Goal: Ask a question

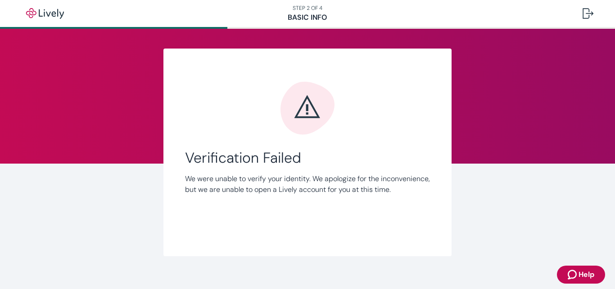
click at [585, 274] on span "Help" at bounding box center [586, 274] width 16 height 11
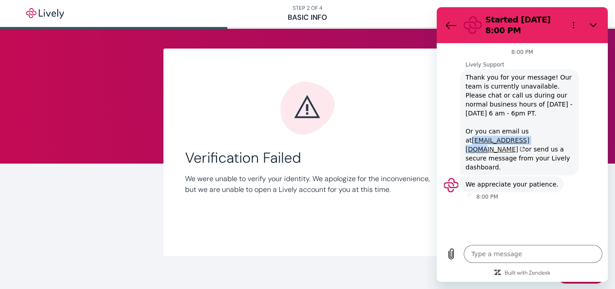
drag, startPoint x: 461, startPoint y: 139, endPoint x: 527, endPoint y: 140, distance: 66.1
click at [527, 140] on div "Lively Support says: Thank you for your message! Our team is currently unavaila…" at bounding box center [519, 122] width 119 height 106
copy link "[EMAIL_ADDRESS][DOMAIN_NAME]"
click at [594, 27] on icon "Close" at bounding box center [592, 25] width 7 height 7
type textarea "x"
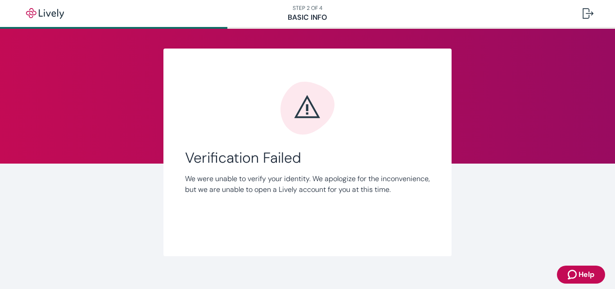
click at [583, 274] on span "Help" at bounding box center [586, 274] width 16 height 11
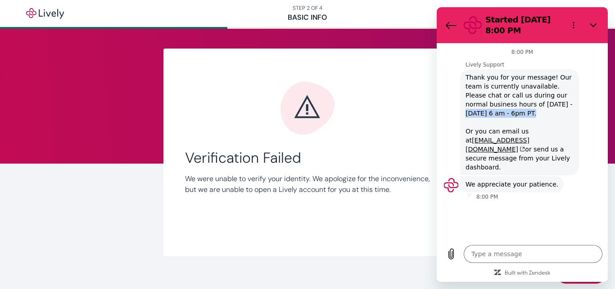
drag, startPoint x: 545, startPoint y: 104, endPoint x: 548, endPoint y: 112, distance: 7.9
click at [548, 112] on span "Thank you for your message! Our team is currently unavailable. Please chat or c…" at bounding box center [519, 122] width 108 height 99
click at [540, 121] on span "Thank you for your message! Our team is currently unavailable. Please chat or c…" at bounding box center [519, 122] width 108 height 99
drag, startPoint x: 591, startPoint y: 22, endPoint x: 1010, endPoint y: 30, distance: 419.4
click at [591, 22] on icon "Close" at bounding box center [592, 25] width 7 height 7
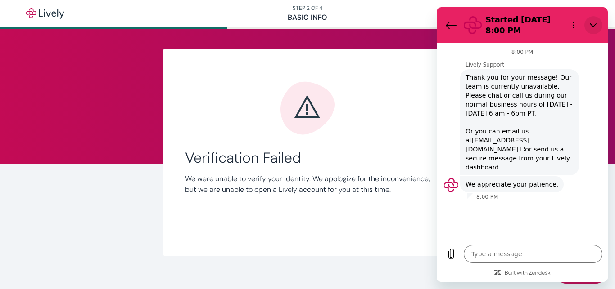
type textarea "x"
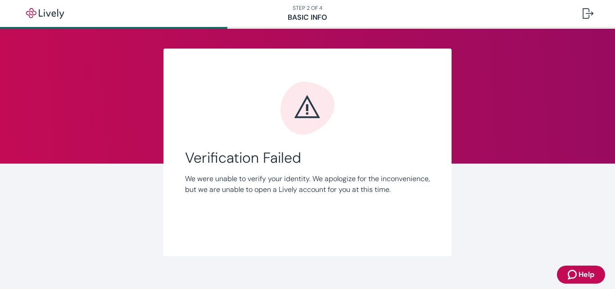
click at [570, 274] on icon "Zendesk support icon" at bounding box center [572, 274] width 11 height 11
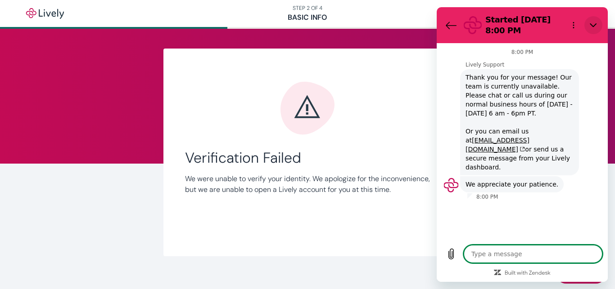
click at [595, 24] on icon "Close" at bounding box center [592, 25] width 7 height 7
type textarea "x"
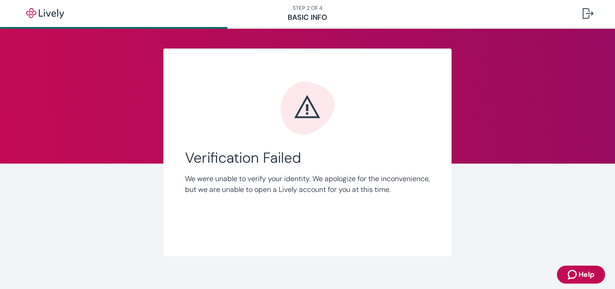
click at [587, 274] on span "Help" at bounding box center [586, 274] width 16 height 11
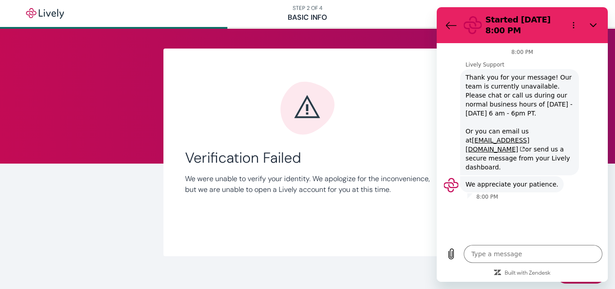
type textarea "x"
